Goal: Information Seeking & Learning: Find specific fact

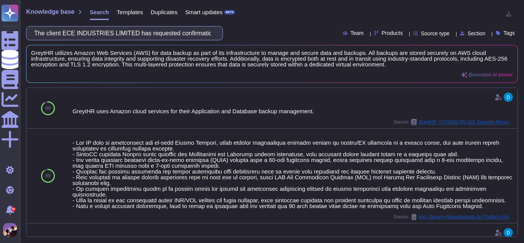
click at [164, 35] on input "The client ECE INDUSTRIES LIMITED has requested confirmation on whether GreytHR…" at bounding box center [122, 32] width 185 height 13
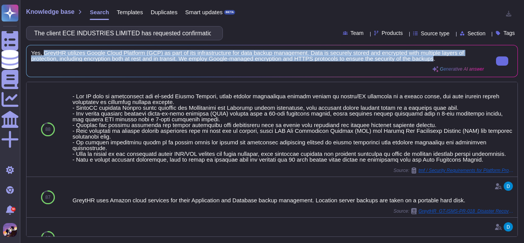
scroll to position [1, 0]
drag, startPoint x: 43, startPoint y: 52, endPoint x: 440, endPoint y: 60, distance: 396.7
click at [440, 60] on span "Yes, GreytHR utilizes Google Cloud Platform (GCP) as part of its infrastructure…" at bounding box center [257, 56] width 453 height 12
copy span "GreytHR utilizes Google Cloud Platform (GCP) as part of its infrastructure for …"
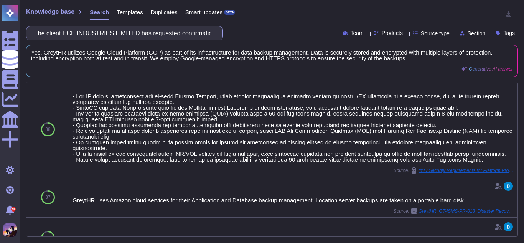
click at [189, 38] on input "The client ECE INDUSTRIES LIMITED has requested confirmation on whether GreytHR…" at bounding box center [122, 32] width 185 height 13
click at [155, 35] on input "The client ECE INDUSTRIES LIMITED has requested confirmation on whether GreytHR…" at bounding box center [122, 32] width 185 height 13
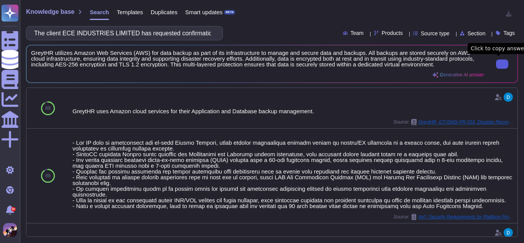
click at [505, 65] on button at bounding box center [502, 63] width 12 height 9
click at [190, 73] on div "GreytHR utilizes Amazon Web Services (AWS) for data backup as part of its infra…" at bounding box center [257, 64] width 453 height 28
click at [32, 53] on span "GreytHR utilizes Amazon Web Services (AWS) for data backup as part of its infra…" at bounding box center [257, 58] width 453 height 17
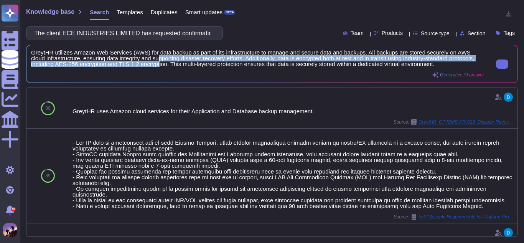
drag, startPoint x: 145, startPoint y: 61, endPoint x: 163, endPoint y: 62, distance: 18.4
click at [163, 62] on span "GreytHR utilizes Amazon Web Services (AWS) for data backup as part of its infra…" at bounding box center [257, 58] width 453 height 17
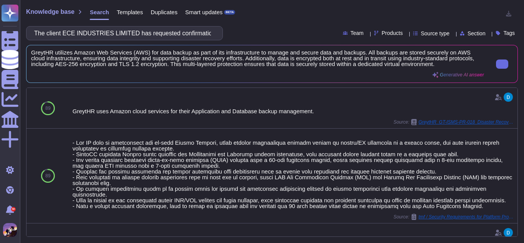
click at [465, 64] on span "GreytHR utilizes Amazon Web Services (AWS) for data backup as part of its infra…" at bounding box center [257, 58] width 453 height 17
click at [496, 63] on button at bounding box center [502, 63] width 12 height 9
click at [186, 31] on input "The client ECE INDUSTRIES LIMITED has requested confirmation on whether GreytHR…" at bounding box center [122, 32] width 185 height 13
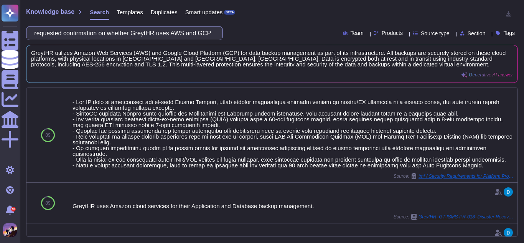
scroll to position [0, 0]
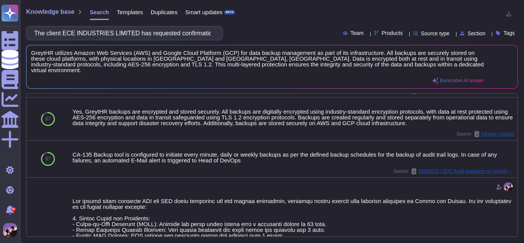
scroll to position [345, 0]
click at [151, 35] on input "The client ECE INDUSTRIES LIMITED has requested confirmation on whether GreytHR…" at bounding box center [122, 32] width 185 height 13
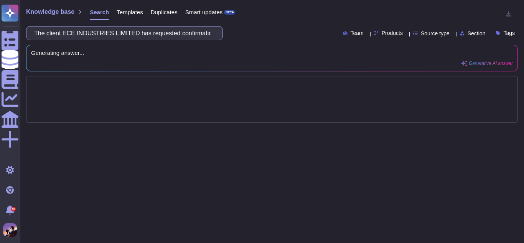
scroll to position [0, 0]
type input "The client has requested confirmation on whether GreytHR uses AWS and GCP for d…"
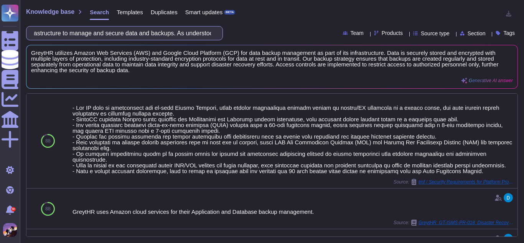
scroll to position [0, 325]
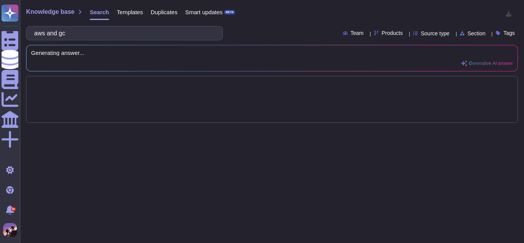
type input "aws and gcp"
